Goal: Task Accomplishment & Management: Use online tool/utility

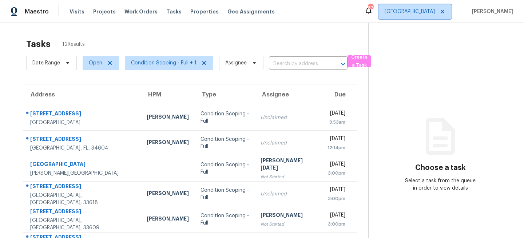
click at [435, 15] on span "[GEOGRAPHIC_DATA]" at bounding box center [410, 11] width 50 height 7
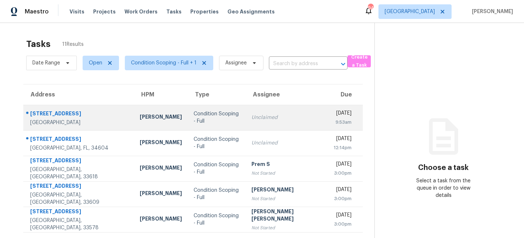
click at [158, 114] on div "[PERSON_NAME]" at bounding box center [161, 117] width 42 height 9
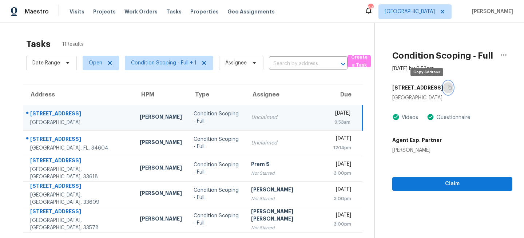
click at [448, 86] on icon "button" at bounding box center [450, 88] width 4 height 4
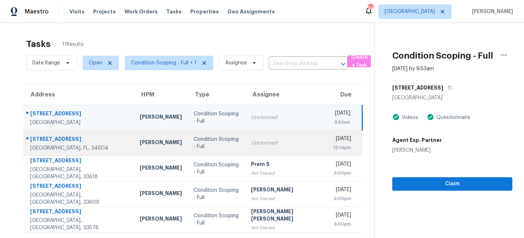
click at [198, 143] on div "Condition Scoping - Full" at bounding box center [217, 143] width 46 height 15
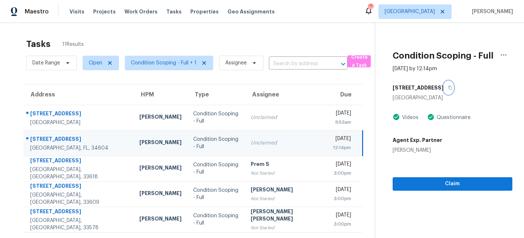
click at [448, 87] on icon "button" at bounding box center [450, 88] width 4 height 4
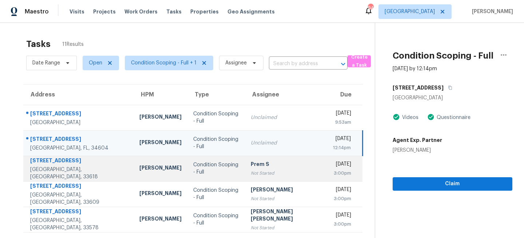
click at [213, 165] on div "Condition Scoping - Full" at bounding box center [216, 168] width 46 height 15
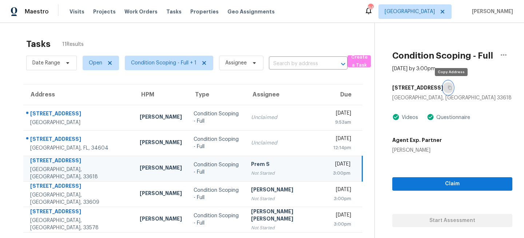
click at [452, 87] on icon "button" at bounding box center [450, 88] width 4 height 4
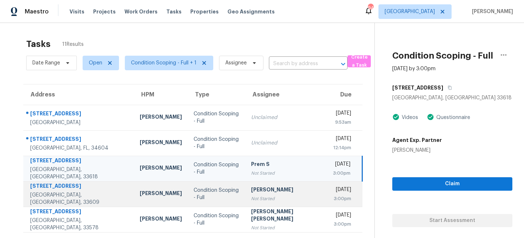
click at [208, 198] on td "Condition Scoping - Full" at bounding box center [216, 193] width 57 height 25
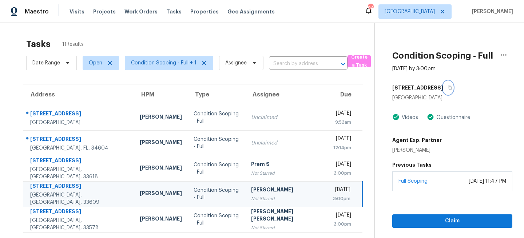
click at [448, 87] on icon "button" at bounding box center [450, 88] width 4 height 4
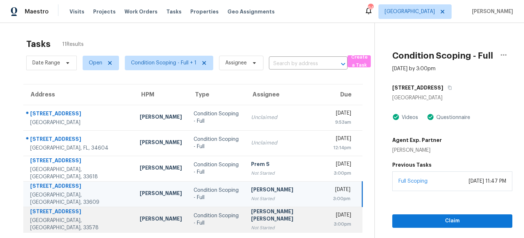
click at [257, 226] on div "Not Started" at bounding box center [286, 227] width 71 height 7
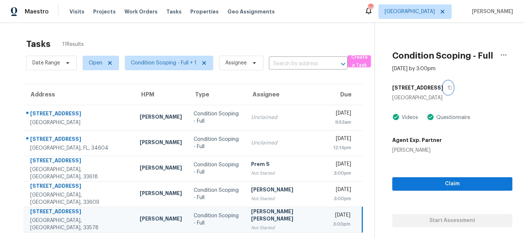
click at [448, 88] on icon "button" at bounding box center [450, 88] width 4 height 4
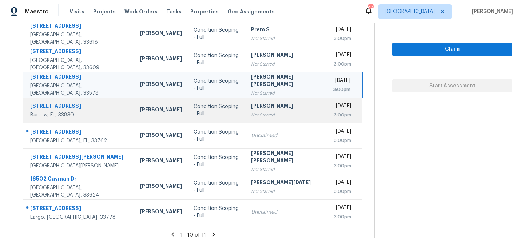
scroll to position [141, 0]
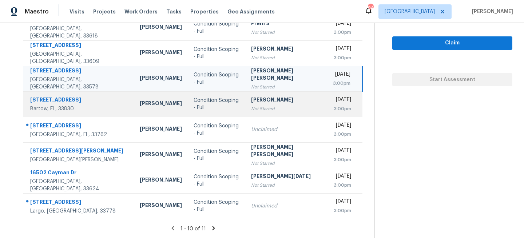
click at [254, 107] on div "Not Started" at bounding box center [286, 108] width 71 height 7
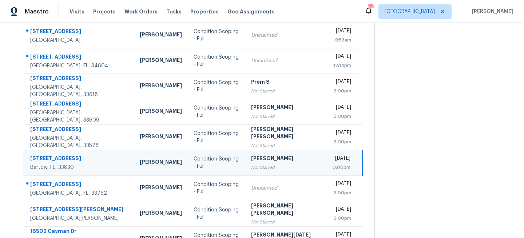
scroll to position [0, 0]
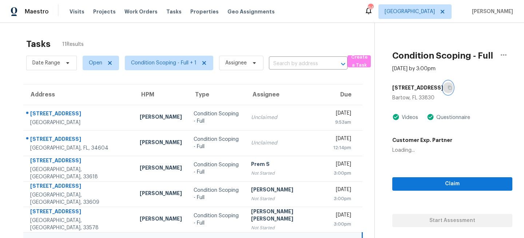
click at [448, 88] on icon "button" at bounding box center [450, 88] width 4 height 4
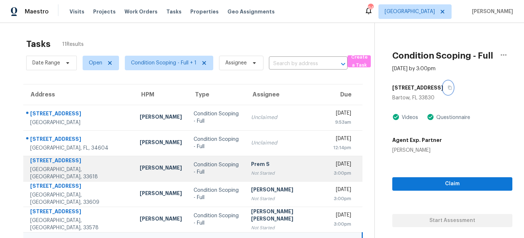
scroll to position [141, 0]
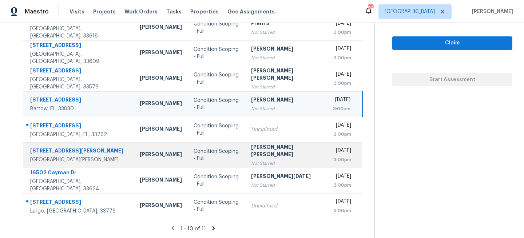
click at [229, 150] on td "Condition Scoping - Full" at bounding box center [216, 154] width 57 height 25
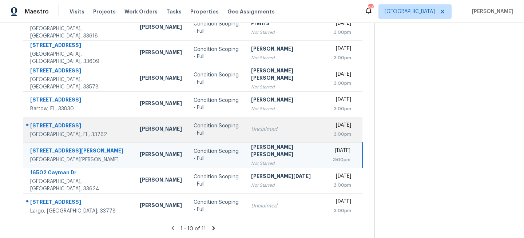
click at [246, 125] on td "Unclaimed" at bounding box center [286, 129] width 82 height 25
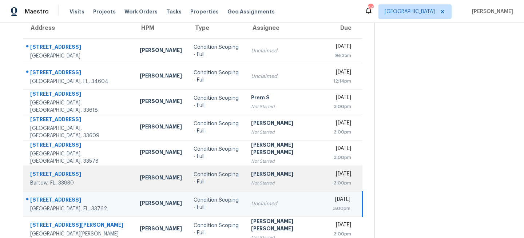
scroll to position [0, 0]
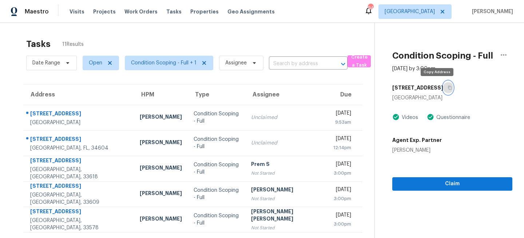
click at [448, 88] on icon "button" at bounding box center [450, 88] width 4 height 4
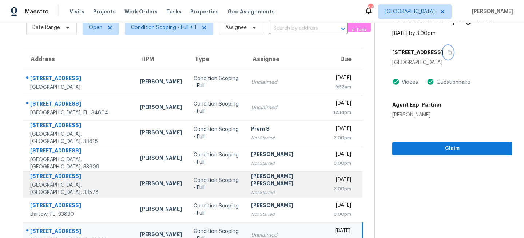
scroll to position [141, 0]
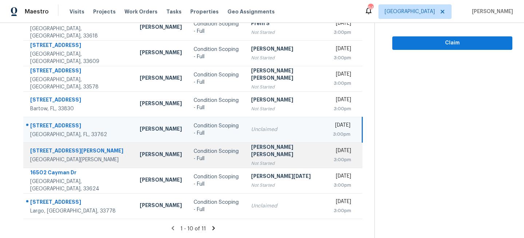
click at [234, 159] on td "Condition Scoping - Full" at bounding box center [216, 154] width 57 height 25
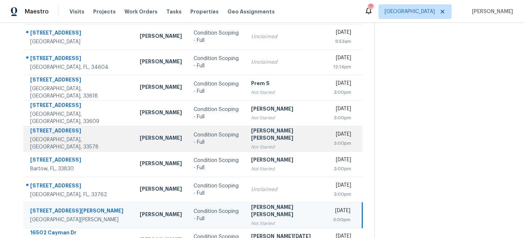
scroll to position [0, 0]
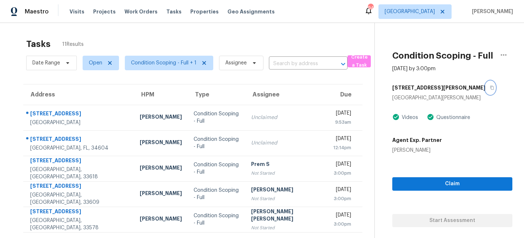
click at [490, 87] on icon "button" at bounding box center [492, 88] width 4 height 4
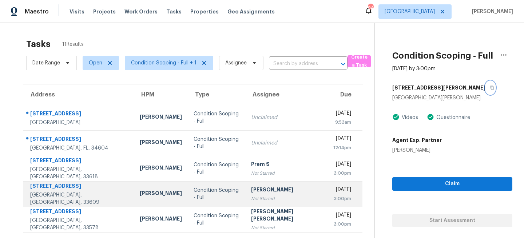
scroll to position [141, 0]
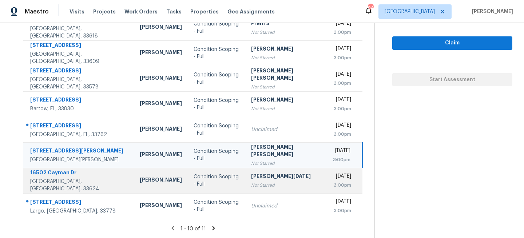
click at [245, 175] on td "Prabhu Raja Not Started" at bounding box center [286, 180] width 82 height 25
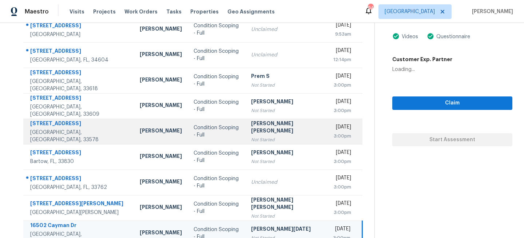
scroll to position [0, 0]
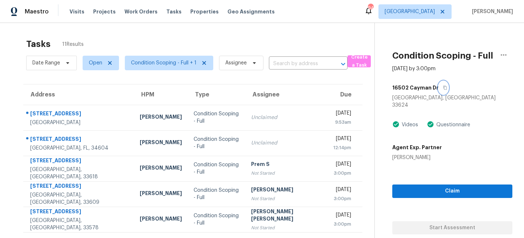
click at [444, 88] on icon "button" at bounding box center [446, 88] width 4 height 4
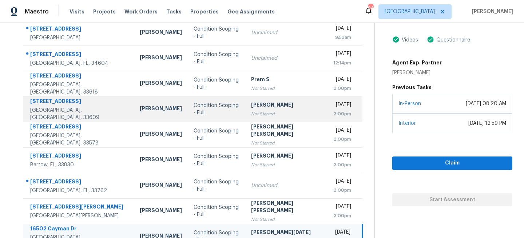
scroll to position [141, 0]
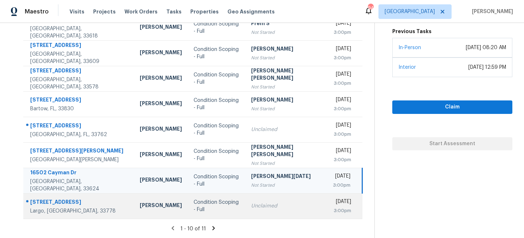
click at [251, 210] on td "Unclaimed" at bounding box center [286, 205] width 82 height 25
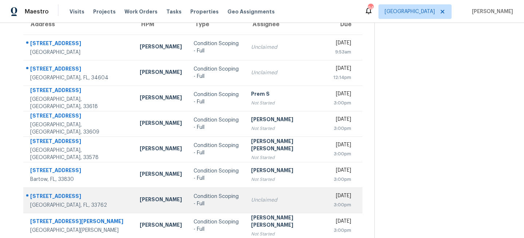
scroll to position [0, 0]
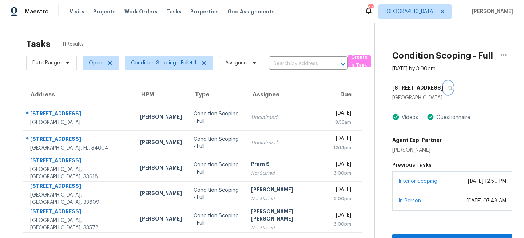
click at [448, 87] on icon "button" at bounding box center [450, 88] width 4 height 4
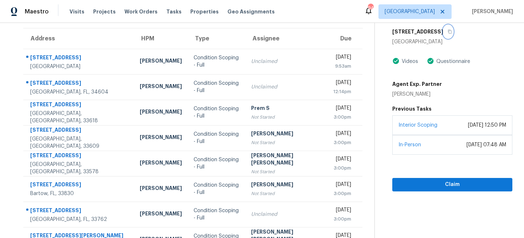
scroll to position [141, 0]
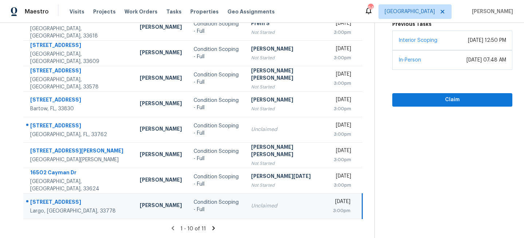
click at [212, 227] on icon at bounding box center [213, 228] width 3 height 4
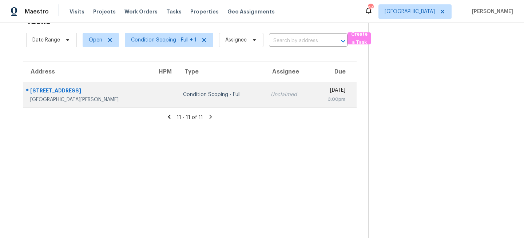
click at [199, 90] on td "Condition Scoping - Full" at bounding box center [221, 94] width 88 height 25
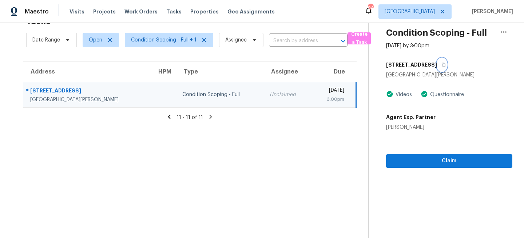
click at [438, 65] on button "button" at bounding box center [442, 64] width 10 height 13
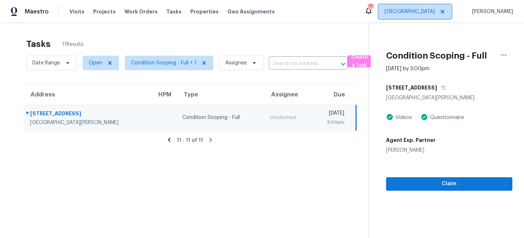
click at [435, 13] on span "[GEOGRAPHIC_DATA]" at bounding box center [410, 11] width 50 height 7
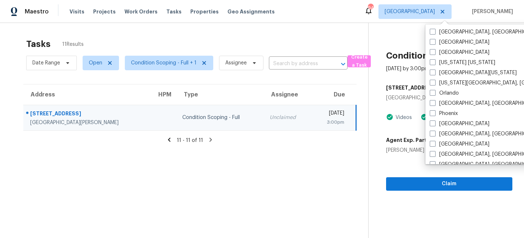
scroll to position [358, 0]
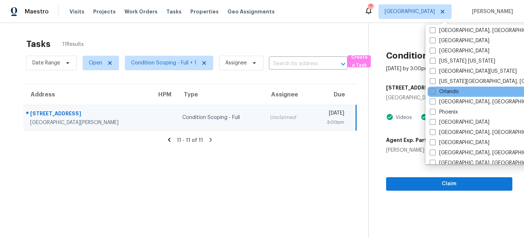
click at [438, 91] on label "Orlando" at bounding box center [444, 91] width 29 height 7
click at [434, 91] on input "Orlando" at bounding box center [432, 90] width 5 height 5
checkbox input "true"
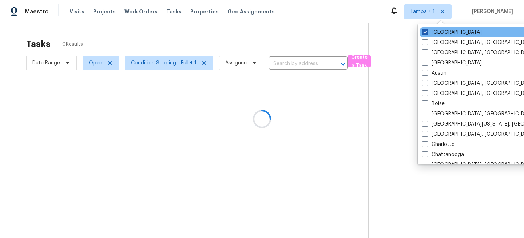
click at [435, 32] on label "[GEOGRAPHIC_DATA]" at bounding box center [452, 32] width 60 height 7
click at [427, 32] on input "[GEOGRAPHIC_DATA]" at bounding box center [424, 31] width 5 height 5
checkbox input "false"
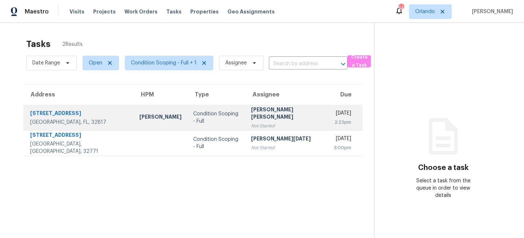
click at [193, 120] on div "Condition Scoping - Full" at bounding box center [216, 117] width 46 height 15
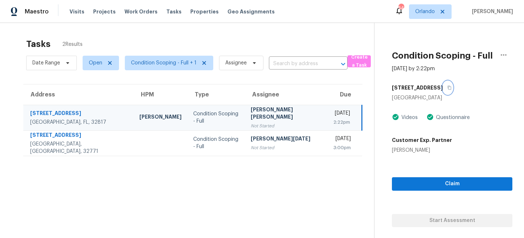
click at [447, 87] on icon "button" at bounding box center [449, 88] width 4 height 4
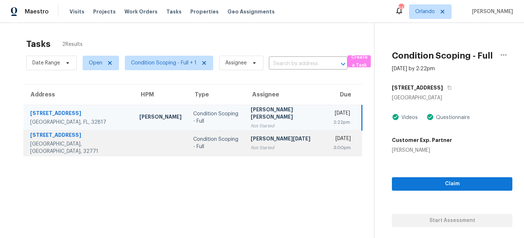
click at [245, 142] on td "[PERSON_NAME][DATE] Not Started" at bounding box center [286, 142] width 82 height 25
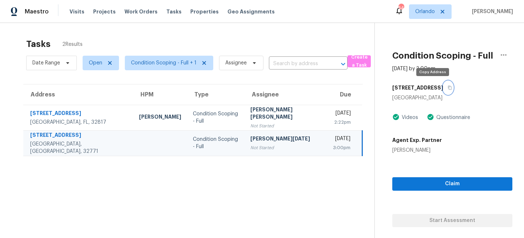
click at [448, 87] on icon "button" at bounding box center [450, 88] width 4 height 4
click at [428, 5] on span "Orlando" at bounding box center [430, 11] width 43 height 15
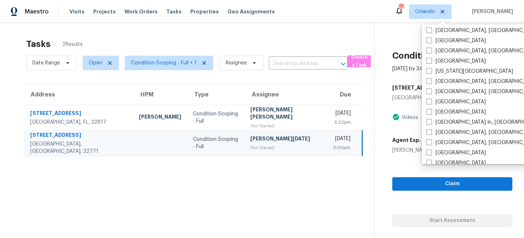
scroll to position [247, 0]
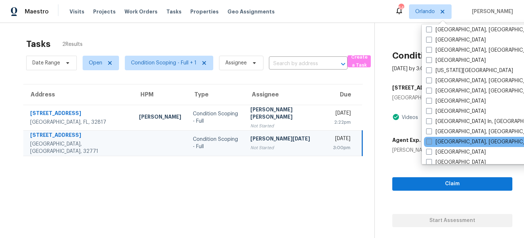
click at [432, 142] on span at bounding box center [429, 142] width 6 height 6
click at [431, 142] on input "[GEOGRAPHIC_DATA], [GEOGRAPHIC_DATA]" at bounding box center [428, 140] width 5 height 5
checkbox input "true"
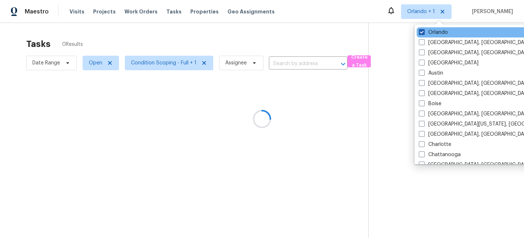
click at [432, 29] on label "Orlando" at bounding box center [433, 32] width 29 height 7
click at [424, 29] on input "Orlando" at bounding box center [421, 31] width 5 height 5
checkbox input "false"
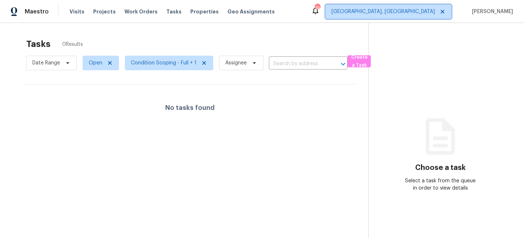
click at [430, 14] on span "[GEOGRAPHIC_DATA], [GEOGRAPHIC_DATA]" at bounding box center [382, 11] width 103 height 7
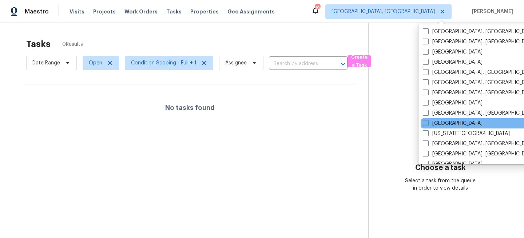
scroll to position [187, 0]
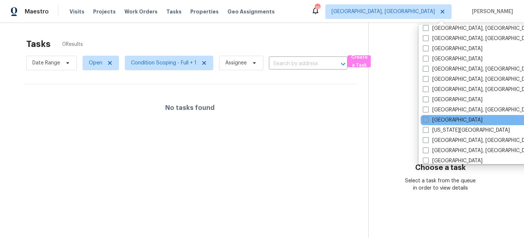
click at [438, 118] on label "[GEOGRAPHIC_DATA]" at bounding box center [453, 119] width 60 height 7
click at [428, 118] on input "[GEOGRAPHIC_DATA]" at bounding box center [425, 118] width 5 height 5
checkbox input "true"
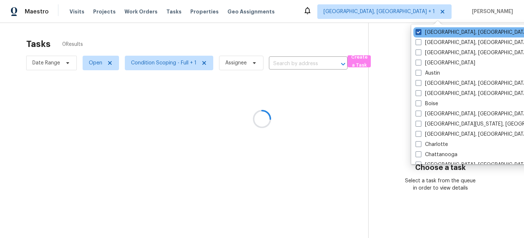
click at [434, 31] on label "[GEOGRAPHIC_DATA], [GEOGRAPHIC_DATA]" at bounding box center [472, 32] width 113 height 7
click at [420, 31] on input "[GEOGRAPHIC_DATA], [GEOGRAPHIC_DATA]" at bounding box center [418, 31] width 5 height 5
checkbox input "false"
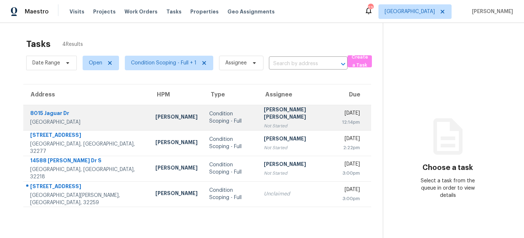
click at [152, 124] on td "[PERSON_NAME]" at bounding box center [177, 117] width 54 height 25
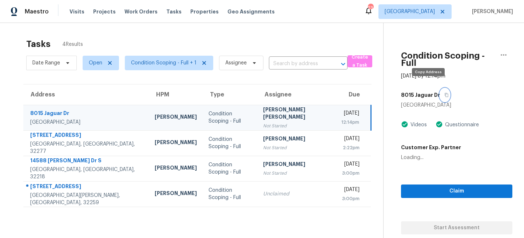
click at [444, 93] on icon "button" at bounding box center [446, 95] width 4 height 4
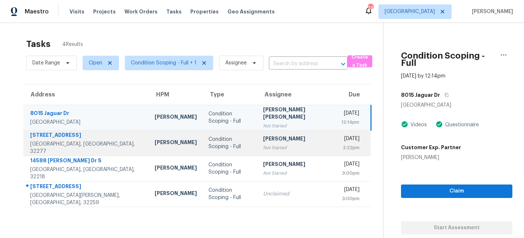
click at [225, 146] on div "Condition Scoping - Full" at bounding box center [230, 143] width 43 height 15
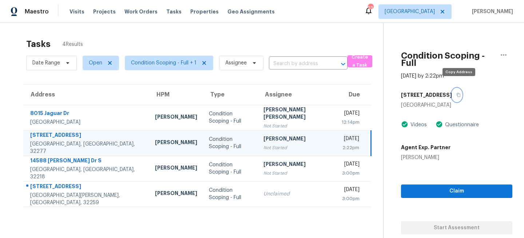
click at [460, 93] on icon "button" at bounding box center [458, 95] width 4 height 4
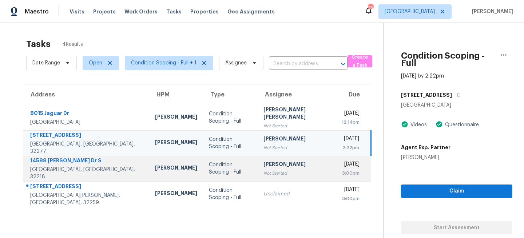
click at [258, 173] on td "Roopesh Jaikanth Not Started" at bounding box center [297, 168] width 78 height 25
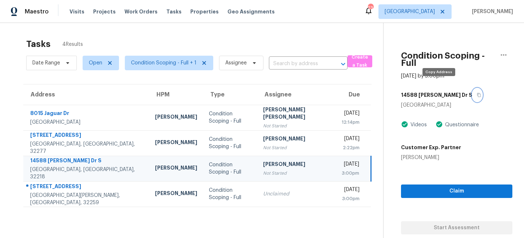
click at [472, 89] on button "button" at bounding box center [477, 94] width 10 height 13
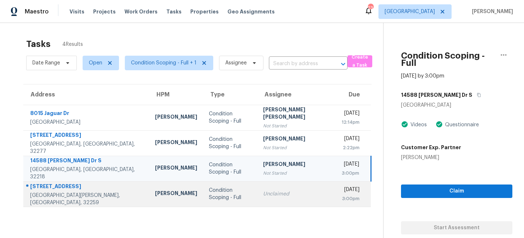
click at [203, 186] on td "Condition Scoping - Full" at bounding box center [230, 193] width 55 height 25
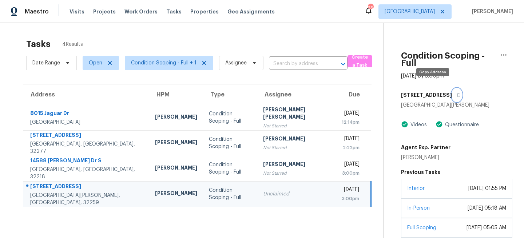
click at [457, 93] on icon "button" at bounding box center [459, 95] width 4 height 4
click at [73, 10] on span "Visits" at bounding box center [77, 11] width 15 height 7
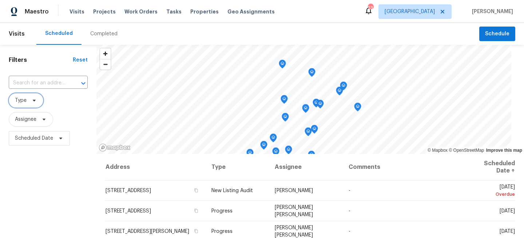
click at [32, 99] on icon at bounding box center [34, 101] width 6 height 6
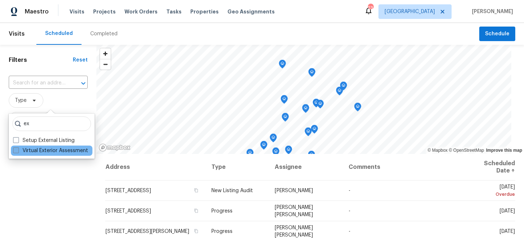
type input "ex"
click at [37, 147] on label "Virtual Exterior Assessment" at bounding box center [50, 150] width 75 height 7
click at [18, 147] on input "Virtual Exterior Assessment" at bounding box center [15, 149] width 5 height 5
checkbox input "true"
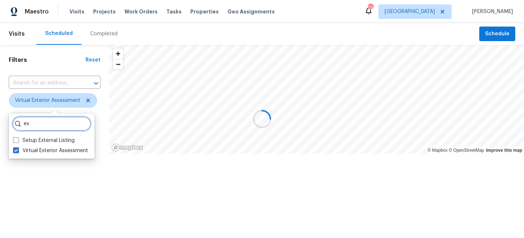
click at [43, 127] on input "ex" at bounding box center [51, 123] width 79 height 15
type input "e"
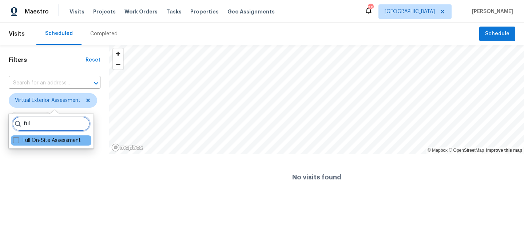
type input "ful"
click at [42, 136] on div "Full On-Site Assessment" at bounding box center [51, 140] width 80 height 10
click at [47, 120] on input "ful" at bounding box center [51, 123] width 78 height 15
click at [27, 139] on label "Full On-Site Assessment" at bounding box center [47, 140] width 68 height 7
click at [18, 139] on input "Full On-Site Assessment" at bounding box center [15, 139] width 5 height 5
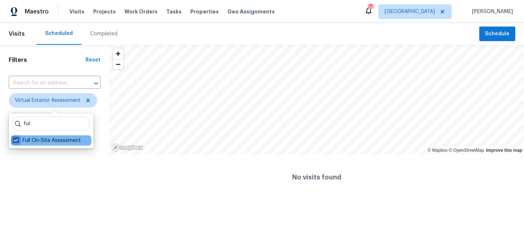
checkbox input "true"
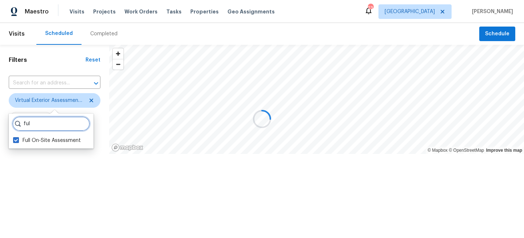
click at [40, 122] on input "ful" at bounding box center [51, 123] width 78 height 15
type input "f"
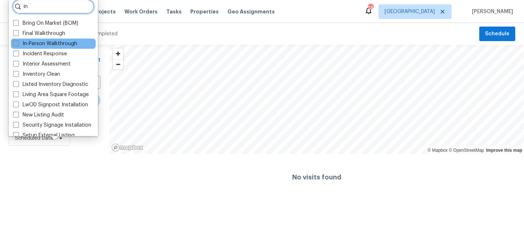
type input "in"
click at [23, 41] on label "In-Person Walkthrough" at bounding box center [45, 43] width 64 height 7
click at [18, 41] on input "In-Person Walkthrough" at bounding box center [15, 42] width 5 height 5
checkbox input "true"
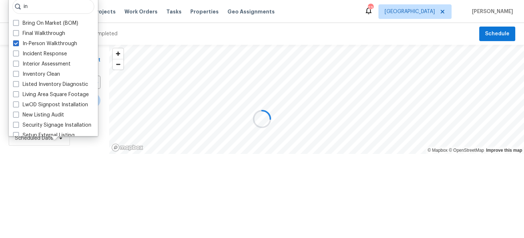
click at [53, 180] on div at bounding box center [262, 119] width 524 height 238
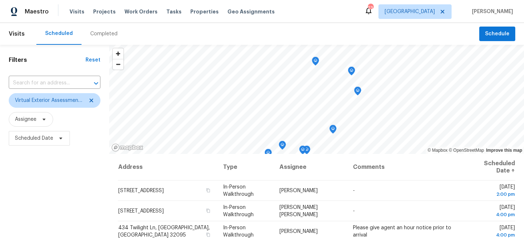
click at [63, 186] on div "Filters Reset ​ Virtual Exterior Assessment + 2 Assignee Scheduled Date" at bounding box center [54, 194] width 109 height 299
click at [63, 98] on span "Virtual Exterior Assessment + 2" at bounding box center [49, 100] width 69 height 7
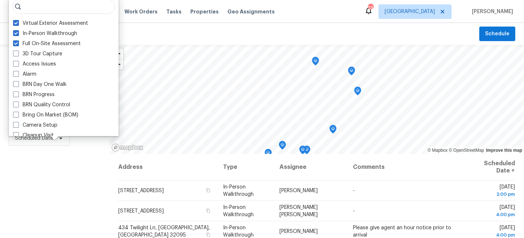
click at [39, 199] on div "Filters Reset ​ Virtual Exterior Assessment + 2 Assignee Scheduled Date" at bounding box center [54, 194] width 109 height 299
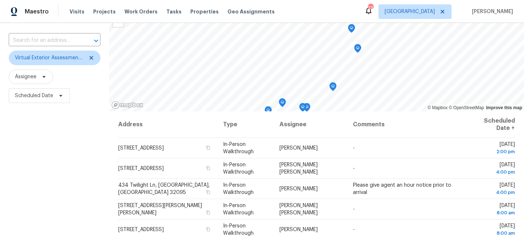
scroll to position [106, 0]
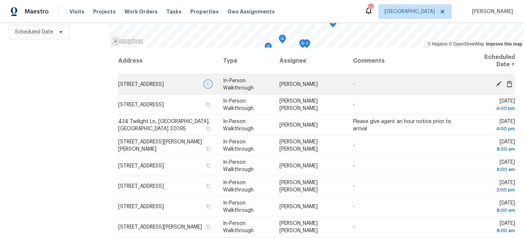
click at [210, 86] on icon "button" at bounding box center [208, 84] width 4 height 4
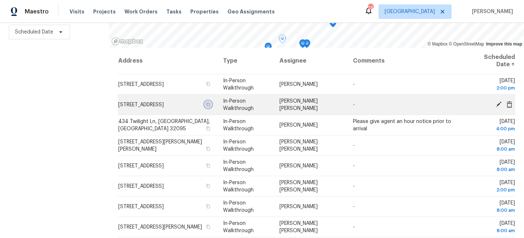
click at [210, 102] on icon "button" at bounding box center [208, 104] width 4 height 4
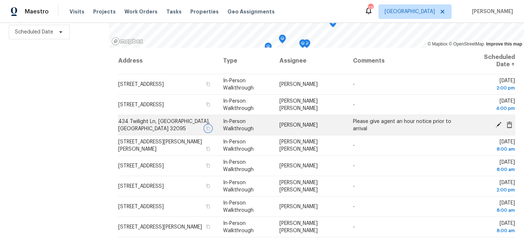
click at [210, 128] on icon "button" at bounding box center [208, 128] width 4 height 4
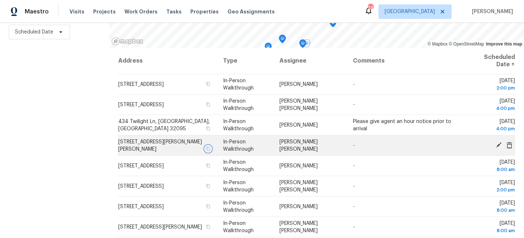
click at [210, 148] on icon "button" at bounding box center [208, 149] width 4 height 4
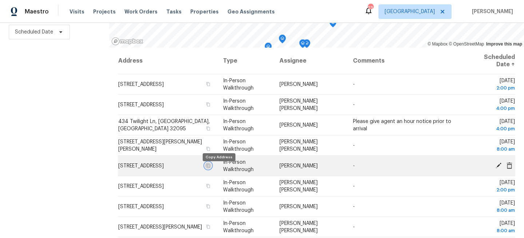
click at [210, 168] on icon "button" at bounding box center [208, 165] width 4 height 4
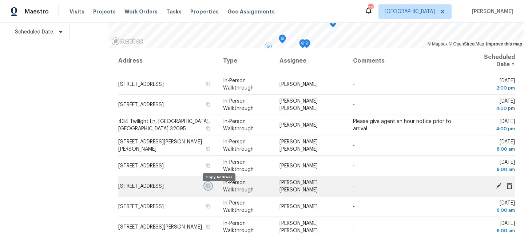
click at [210, 188] on icon "button" at bounding box center [208, 186] width 4 height 4
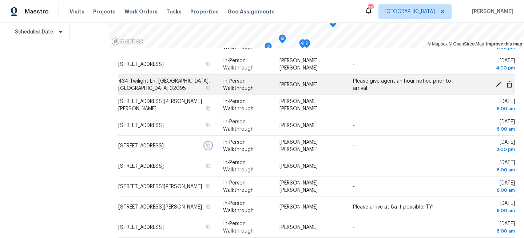
scroll to position [41, 0]
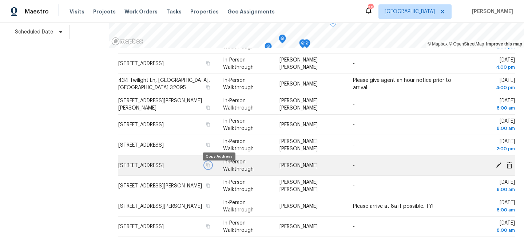
click at [210, 167] on icon "button" at bounding box center [208, 165] width 4 height 4
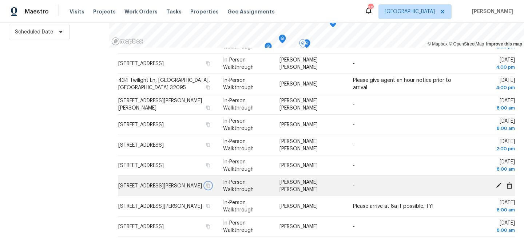
click at [210, 187] on icon "button" at bounding box center [208, 185] width 4 height 4
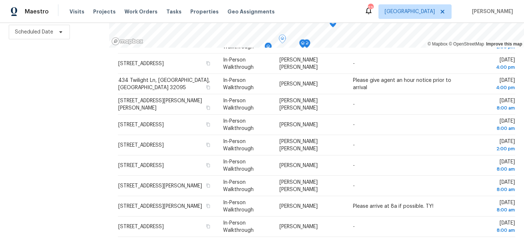
click at [63, 70] on div "Filters Reset ​ Virtual Exterior Assessment + 2 Assignee Scheduled Date" at bounding box center [54, 88] width 109 height 299
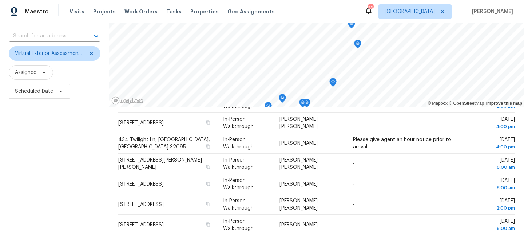
scroll to position [0, 0]
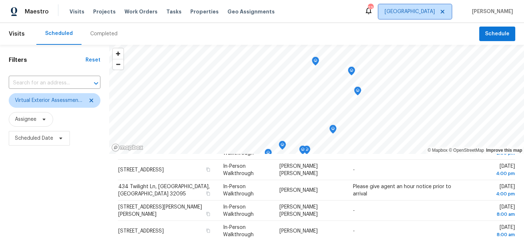
click at [429, 13] on span "Jacksonville" at bounding box center [410, 11] width 50 height 7
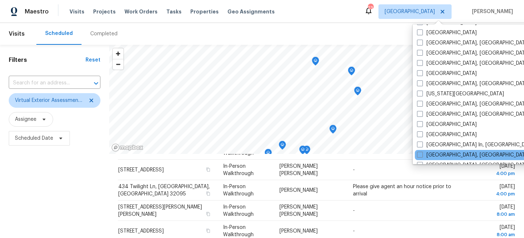
scroll to position [230, 0]
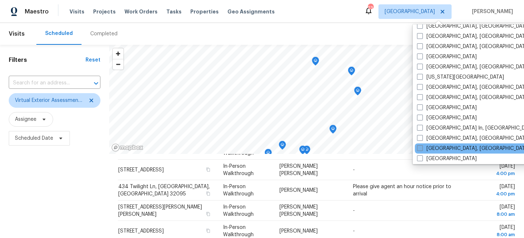
click at [421, 148] on span at bounding box center [420, 148] width 6 height 6
click at [421, 148] on input "[GEOGRAPHIC_DATA], [GEOGRAPHIC_DATA]" at bounding box center [419, 147] width 5 height 5
checkbox input "true"
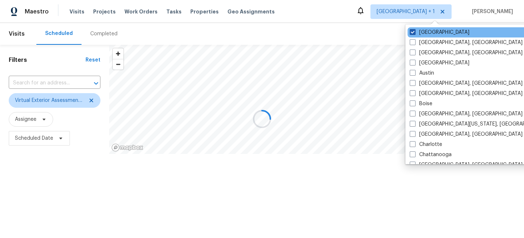
click at [427, 31] on label "[GEOGRAPHIC_DATA]" at bounding box center [440, 32] width 60 height 7
click at [414, 31] on input "[GEOGRAPHIC_DATA]" at bounding box center [412, 31] width 5 height 5
checkbox input "false"
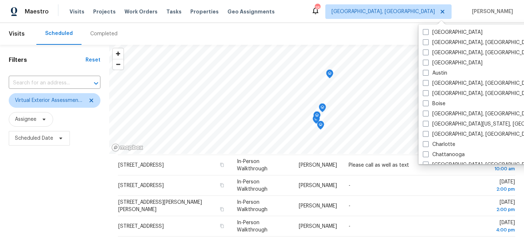
scroll to position [25, 0]
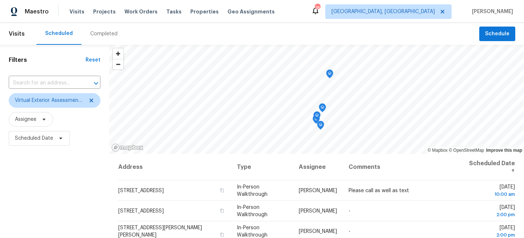
click at [80, 171] on div "Filters Reset ​ Virtual Exterior Assessment + 2 Assignee Scheduled Date" at bounding box center [54, 194] width 109 height 299
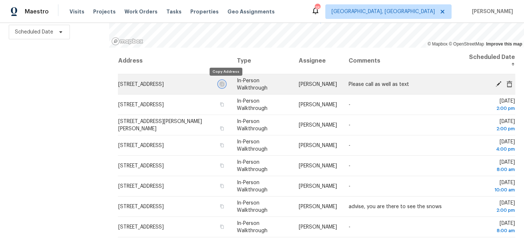
click at [224, 83] on icon "button" at bounding box center [222, 84] width 4 height 4
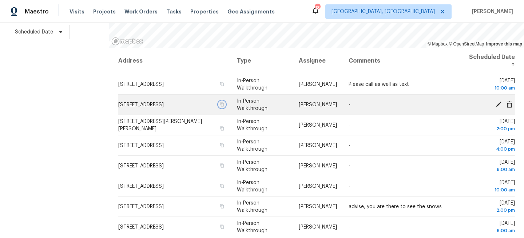
click at [224, 104] on icon "button" at bounding box center [222, 104] width 4 height 4
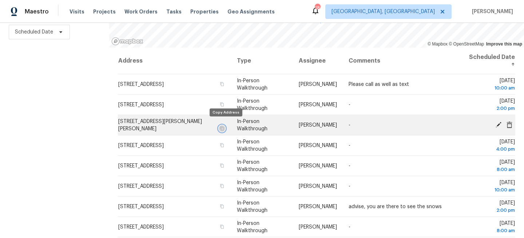
click at [225, 125] on button "button" at bounding box center [222, 128] width 7 height 7
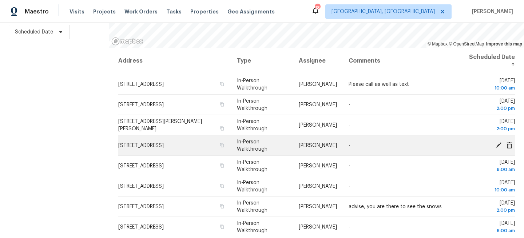
click at [228, 146] on td "[STREET_ADDRESS]" at bounding box center [174, 145] width 113 height 20
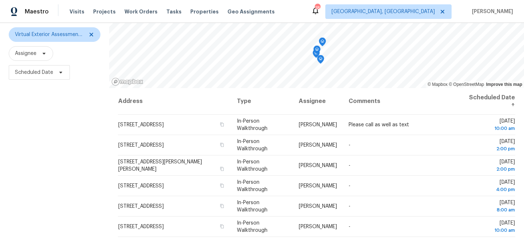
scroll to position [106, 0]
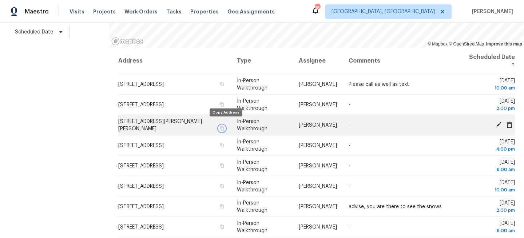
click at [224, 126] on icon "button" at bounding box center [222, 128] width 4 height 4
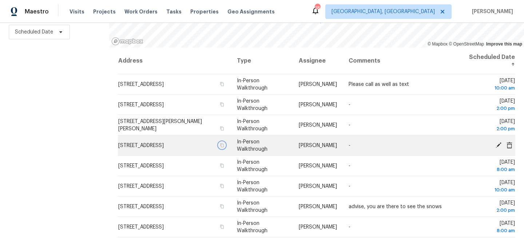
click at [224, 146] on icon "button" at bounding box center [222, 145] width 4 height 4
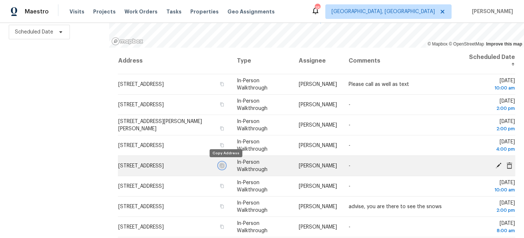
click at [224, 166] on icon "button" at bounding box center [222, 165] width 4 height 4
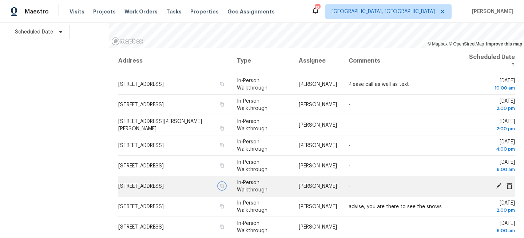
click at [224, 187] on icon "button" at bounding box center [222, 186] width 4 height 4
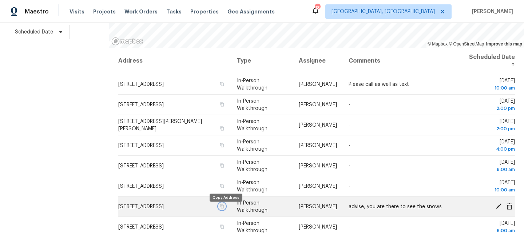
click at [224, 208] on icon "button" at bounding box center [222, 206] width 4 height 4
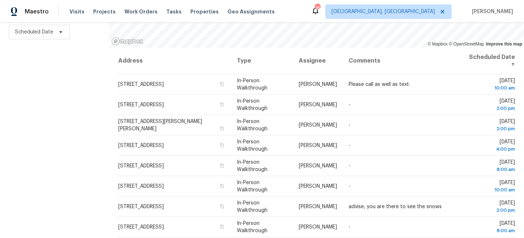
click at [49, 104] on div "Filters Reset ​ Virtual Exterior Assessment + 2 Assignee Scheduled Date" at bounding box center [54, 88] width 109 height 299
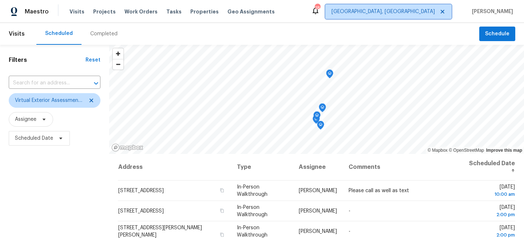
click at [430, 4] on span "Miami, FL" at bounding box center [388, 11] width 126 height 15
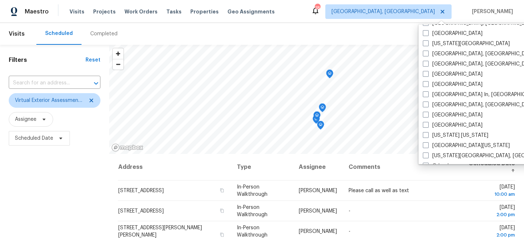
scroll to position [294, 0]
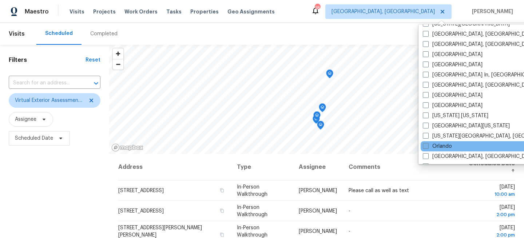
click at [433, 146] on label "Orlando" at bounding box center [437, 146] width 29 height 7
click at [428, 146] on input "Orlando" at bounding box center [425, 145] width 5 height 5
checkbox input "true"
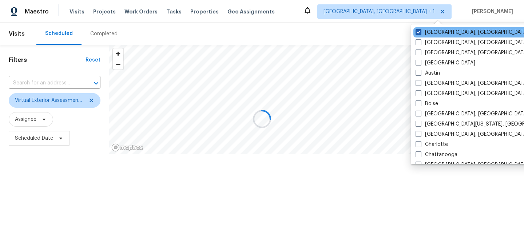
click at [431, 32] on label "Miami, FL" at bounding box center [472, 32] width 113 height 7
click at [420, 32] on input "Miami, FL" at bounding box center [418, 31] width 5 height 5
checkbox input "false"
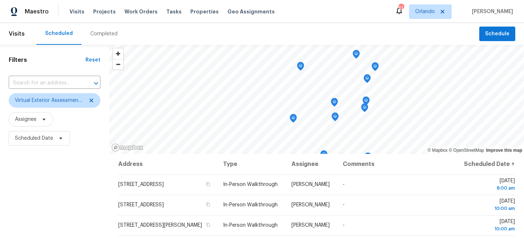
click at [39, 161] on div "Filters Reset ​ Virtual Exterior Assessment + 2 Assignee Scheduled Date" at bounding box center [54, 194] width 109 height 299
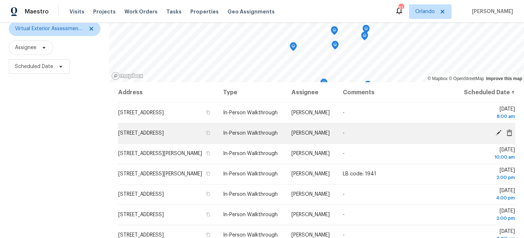
scroll to position [106, 0]
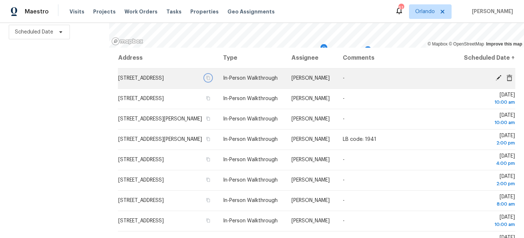
click at [210, 80] on icon "button" at bounding box center [209, 78] width 4 height 4
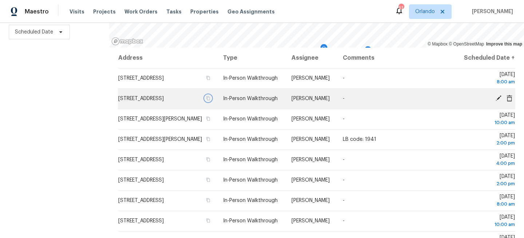
click at [211, 102] on button "button" at bounding box center [208, 98] width 7 height 7
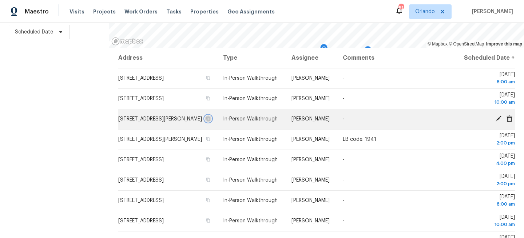
click at [210, 121] on icon "button" at bounding box center [209, 119] width 4 height 4
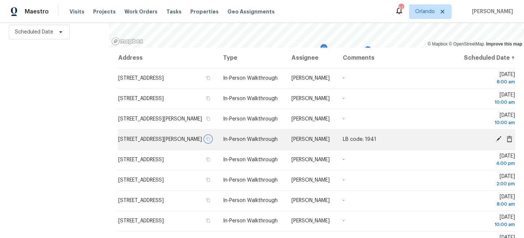
click at [210, 141] on icon "button" at bounding box center [208, 139] width 4 height 4
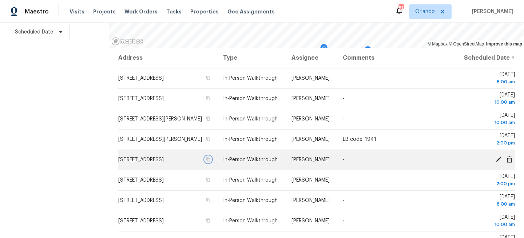
click at [210, 162] on icon "button" at bounding box center [208, 159] width 4 height 4
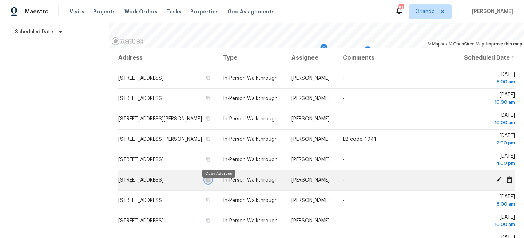
click at [210, 182] on icon "button" at bounding box center [208, 180] width 4 height 4
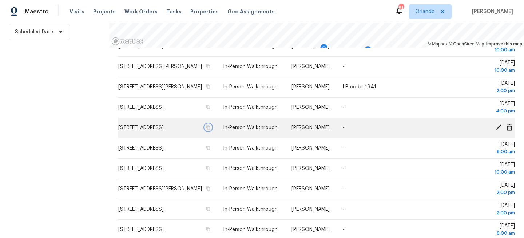
scroll to position [54, 0]
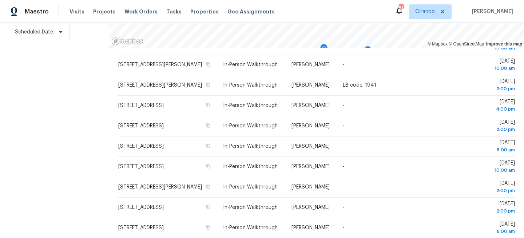
click at [53, 108] on div "Filters Reset ​ Virtual Exterior Assessment + 2 Assignee Scheduled Date" at bounding box center [54, 88] width 109 height 299
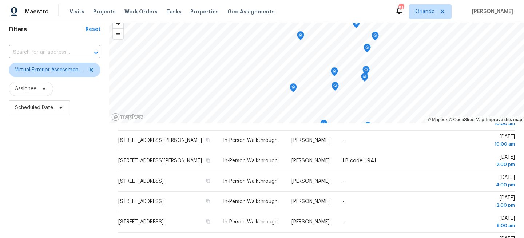
scroll to position [0, 0]
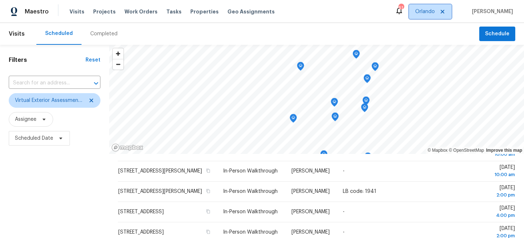
click at [434, 15] on span "Orlando" at bounding box center [425, 11] width 20 height 7
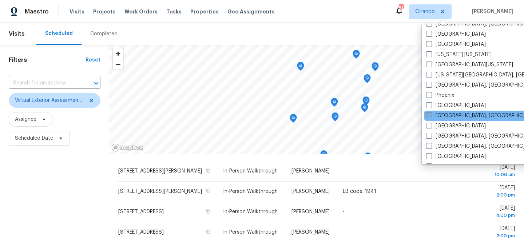
scroll to position [488, 0]
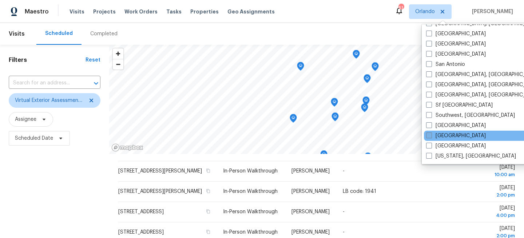
click at [434, 135] on label "[GEOGRAPHIC_DATA]" at bounding box center [456, 135] width 60 height 7
click at [431, 135] on input "[GEOGRAPHIC_DATA]" at bounding box center [428, 134] width 5 height 5
checkbox input "true"
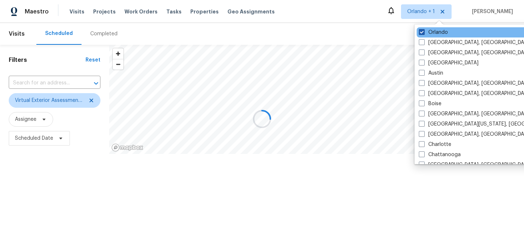
click at [434, 29] on label "Orlando" at bounding box center [433, 32] width 29 height 7
click at [424, 29] on input "Orlando" at bounding box center [421, 31] width 5 height 5
checkbox input "false"
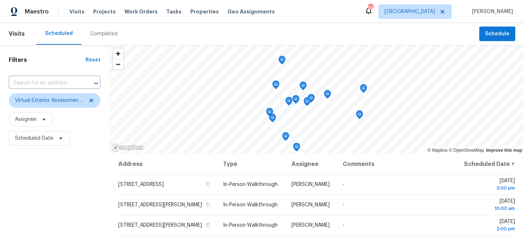
click at [68, 165] on div "Filters Reset ​ Virtual Exterior Assessment + 2 Assignee Scheduled Date" at bounding box center [54, 194] width 109 height 299
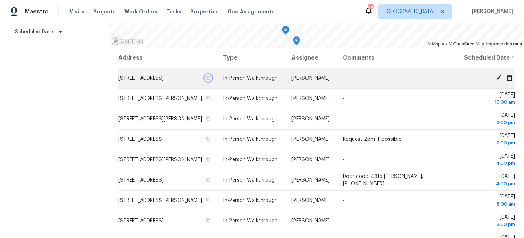
click at [210, 80] on icon "button" at bounding box center [208, 78] width 4 height 4
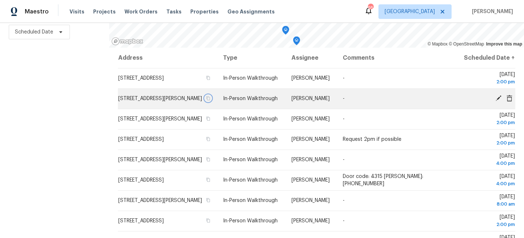
click at [210, 100] on icon "button" at bounding box center [208, 98] width 4 height 4
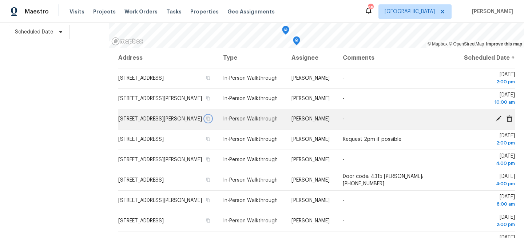
click at [210, 121] on icon "button" at bounding box center [209, 119] width 4 height 4
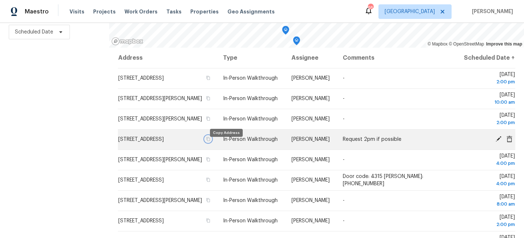
click at [210, 141] on icon "button" at bounding box center [208, 139] width 4 height 4
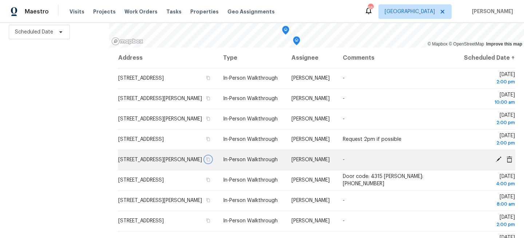
click at [211, 163] on button "button" at bounding box center [208, 159] width 7 height 7
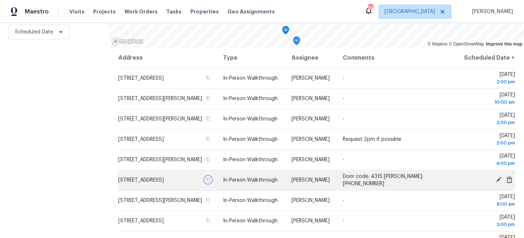
click at [210, 182] on icon "button" at bounding box center [208, 180] width 4 height 4
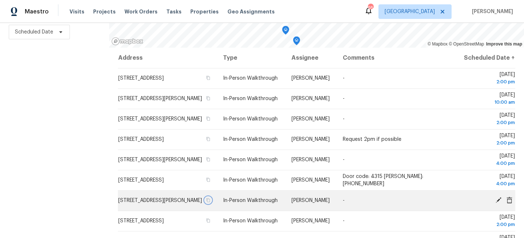
click at [210, 202] on icon "button" at bounding box center [208, 200] width 4 height 4
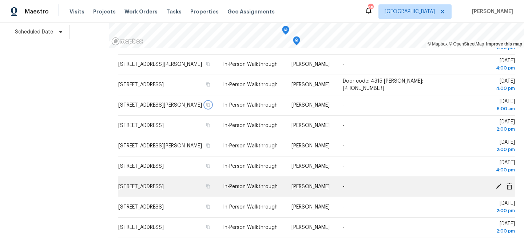
scroll to position [123, 0]
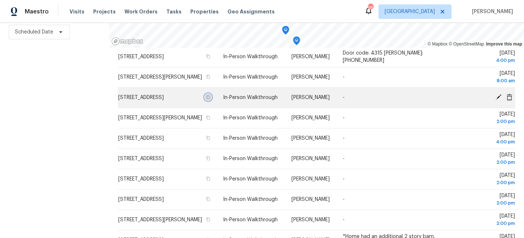
click at [210, 99] on icon "button" at bounding box center [209, 97] width 4 height 4
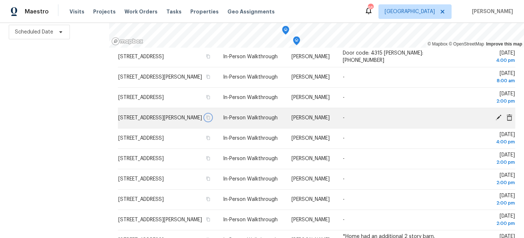
click at [210, 120] on icon "button" at bounding box center [209, 118] width 4 height 4
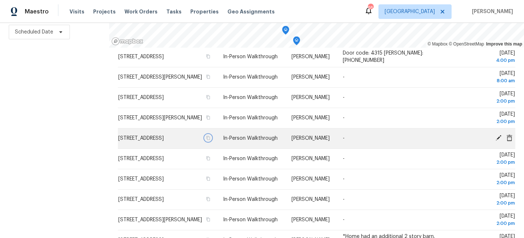
click at [210, 140] on icon "button" at bounding box center [208, 138] width 4 height 4
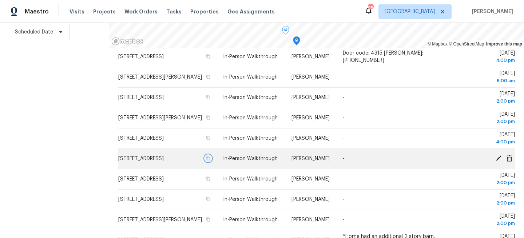
click at [210, 160] on icon "button" at bounding box center [209, 158] width 4 height 4
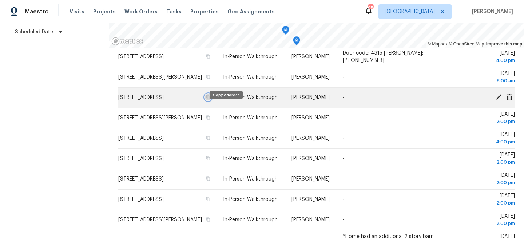
click at [210, 99] on icon "button" at bounding box center [208, 97] width 4 height 4
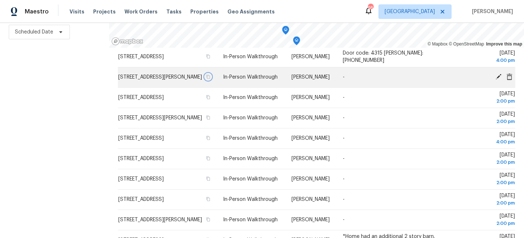
click at [210, 79] on icon "button" at bounding box center [208, 77] width 4 height 4
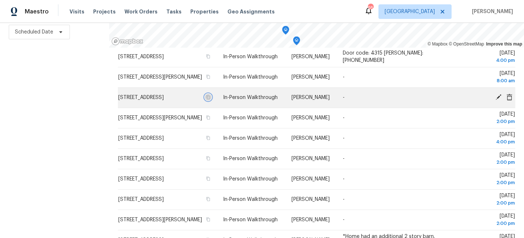
click at [210, 99] on icon "button" at bounding box center [208, 97] width 4 height 4
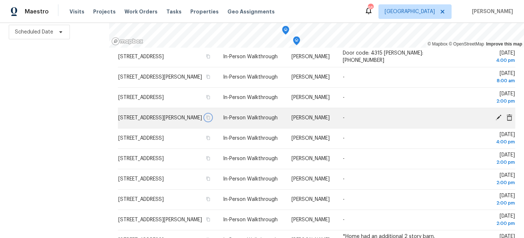
click at [210, 120] on icon "button" at bounding box center [209, 118] width 4 height 4
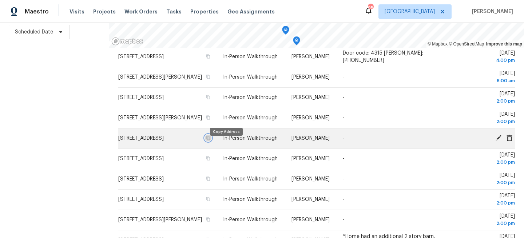
click at [210, 140] on icon "button" at bounding box center [208, 138] width 4 height 4
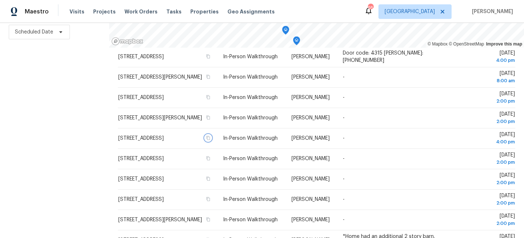
scroll to position [0, 0]
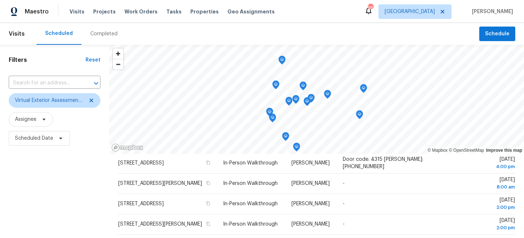
click at [86, 171] on div "Filters Reset ​ Virtual Exterior Assessment + 2 Assignee Scheduled Date" at bounding box center [54, 194] width 109 height 299
click at [166, 12] on span "Tasks" at bounding box center [173, 11] width 15 height 5
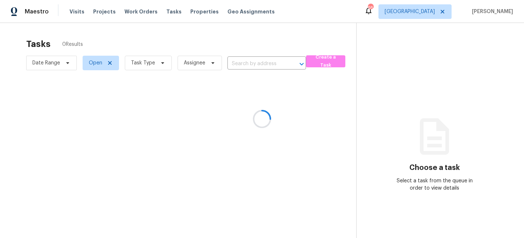
click at [157, 67] on div at bounding box center [262, 119] width 524 height 238
click at [161, 60] on div at bounding box center [262, 119] width 524 height 238
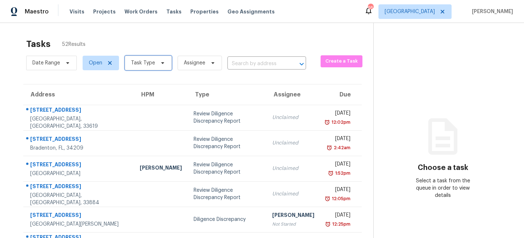
click at [158, 64] on span at bounding box center [162, 63] width 8 height 6
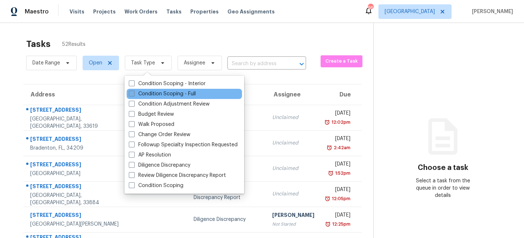
click at [139, 93] on label "Condition Scoping - Full" at bounding box center [162, 93] width 67 height 7
click at [134, 93] on input "Condition Scoping - Full" at bounding box center [131, 92] width 5 height 5
checkbox input "true"
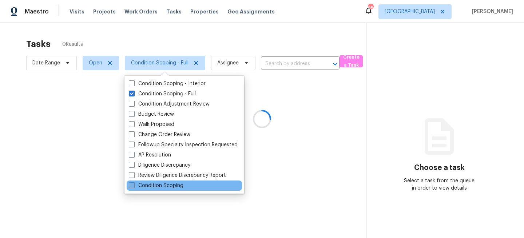
click at [148, 183] on label "Condition Scoping" at bounding box center [156, 185] width 55 height 7
click at [134, 183] on input "Condition Scoping" at bounding box center [131, 184] width 5 height 5
checkbox input "true"
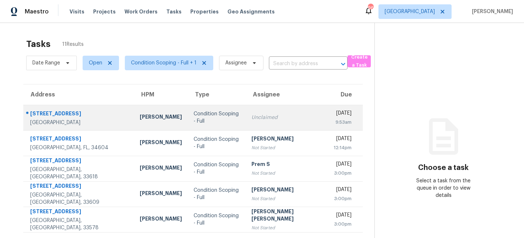
click at [203, 115] on div "Condition Scoping - Full" at bounding box center [217, 117] width 46 height 15
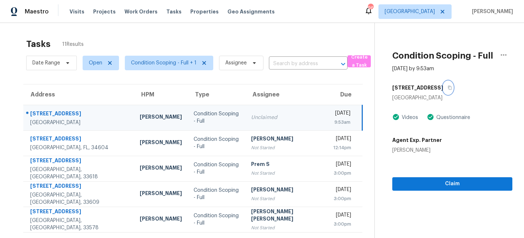
click at [448, 88] on icon "button" at bounding box center [450, 88] width 4 height 4
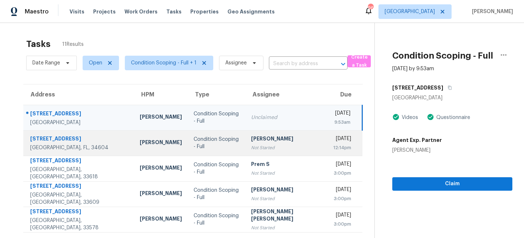
click at [224, 143] on div "Condition Scoping - Full" at bounding box center [217, 143] width 46 height 15
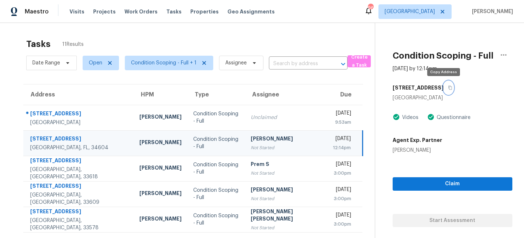
click at [448, 88] on icon "button" at bounding box center [450, 88] width 4 height 4
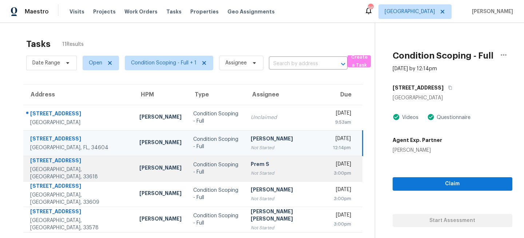
click at [251, 163] on div "Prem S" at bounding box center [286, 164] width 71 height 9
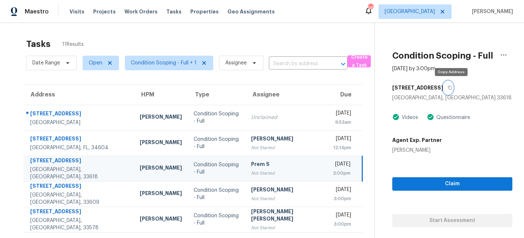
click at [452, 87] on icon "button" at bounding box center [450, 88] width 4 height 4
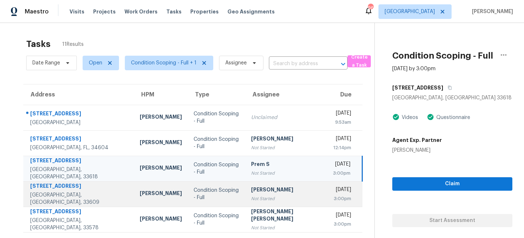
click at [245, 195] on td "[PERSON_NAME] Not Started" at bounding box center [286, 193] width 82 height 25
